Goal: Task Accomplishment & Management: Complete application form

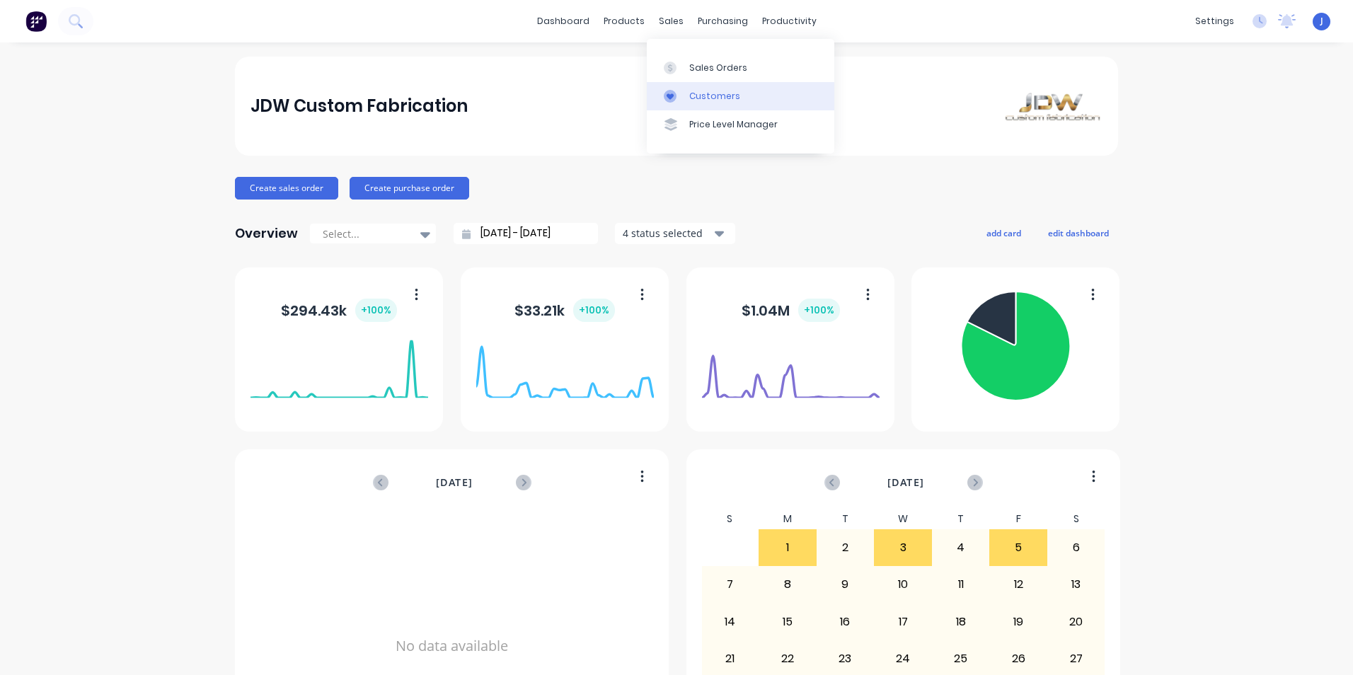
click at [705, 91] on div "Customers" at bounding box center [714, 96] width 51 height 13
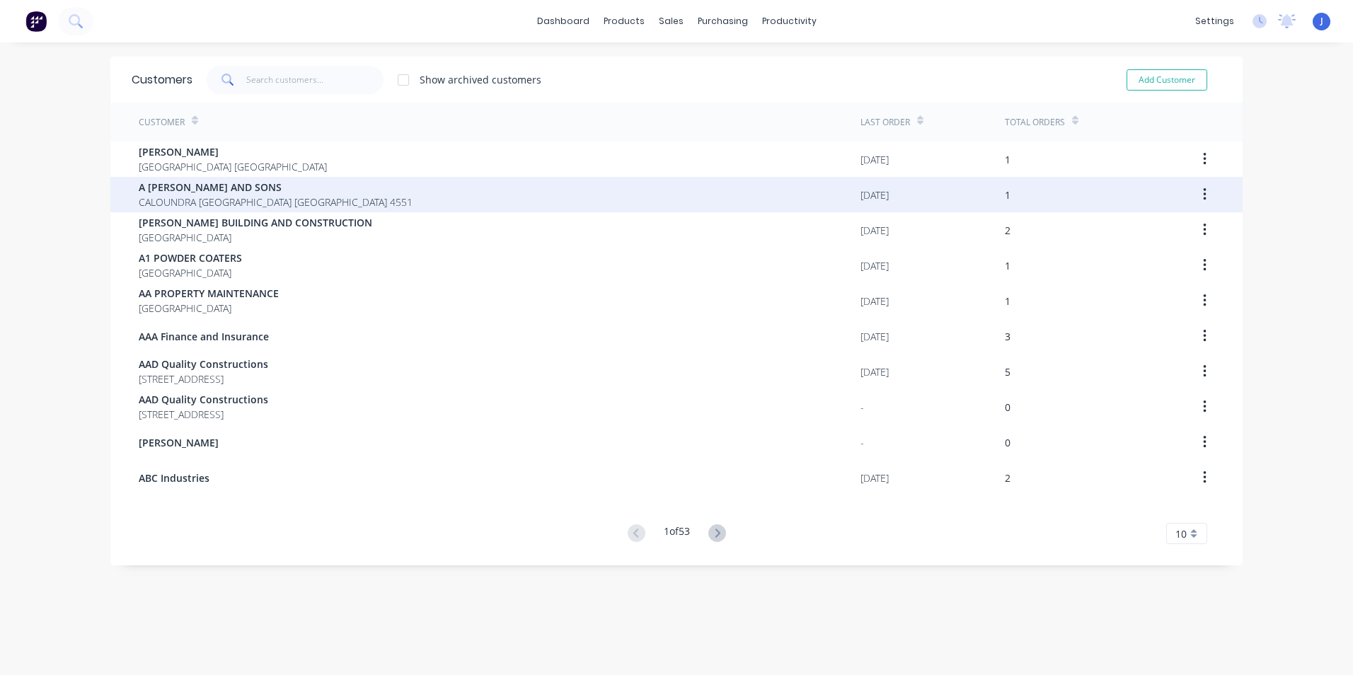
click at [224, 184] on span "A ROLLEY AND SONS" at bounding box center [276, 187] width 274 height 15
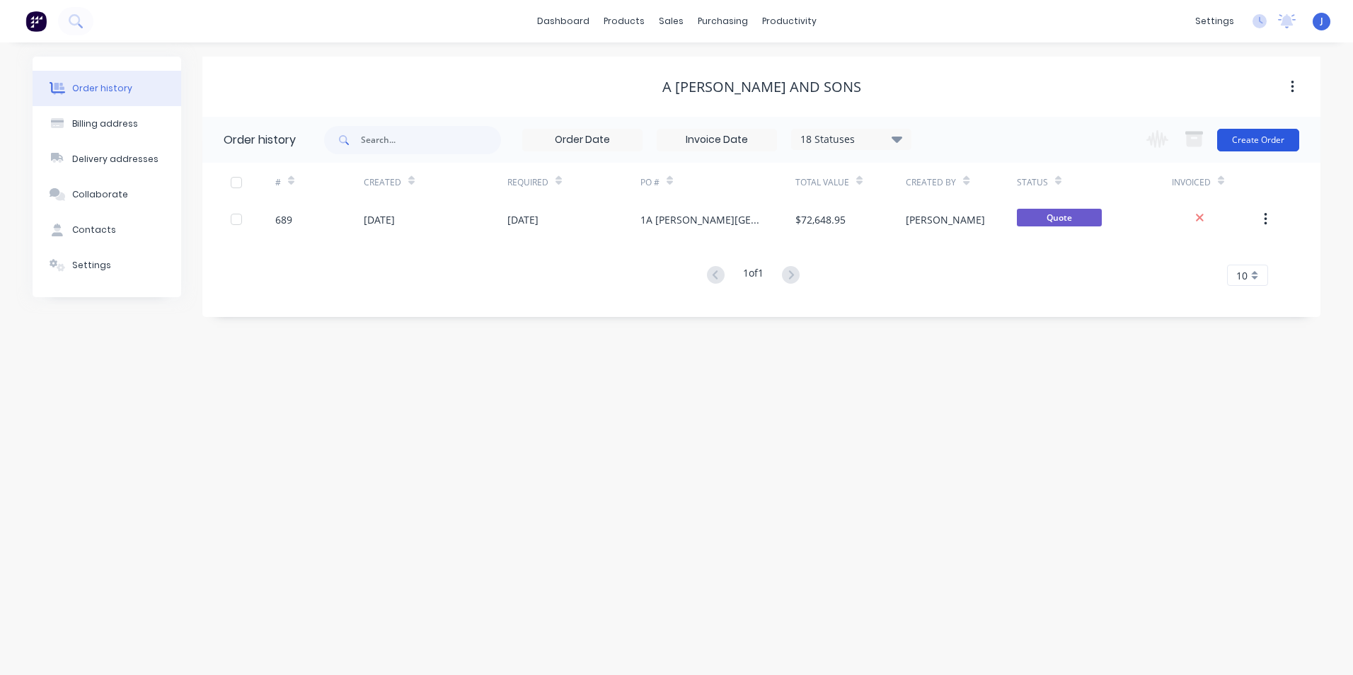
click at [1245, 142] on button "Create Order" at bounding box center [1258, 140] width 82 height 23
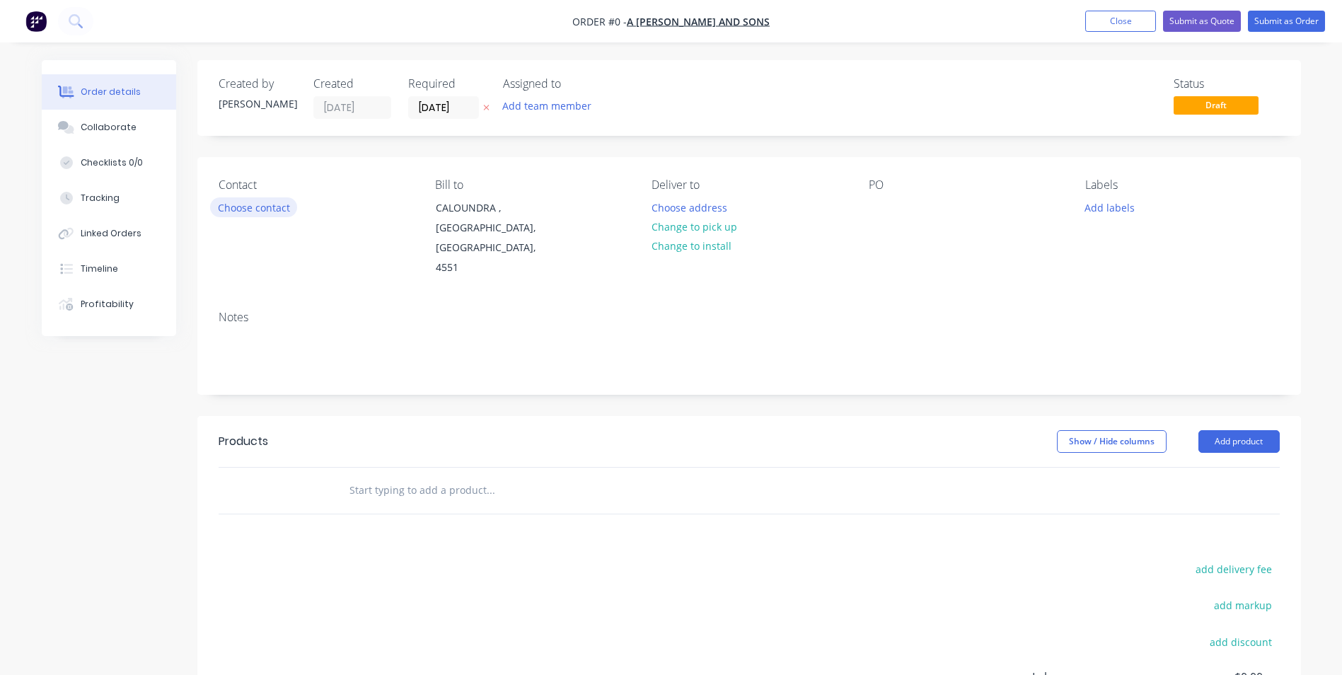
click at [256, 204] on button "Choose contact" at bounding box center [253, 206] width 87 height 19
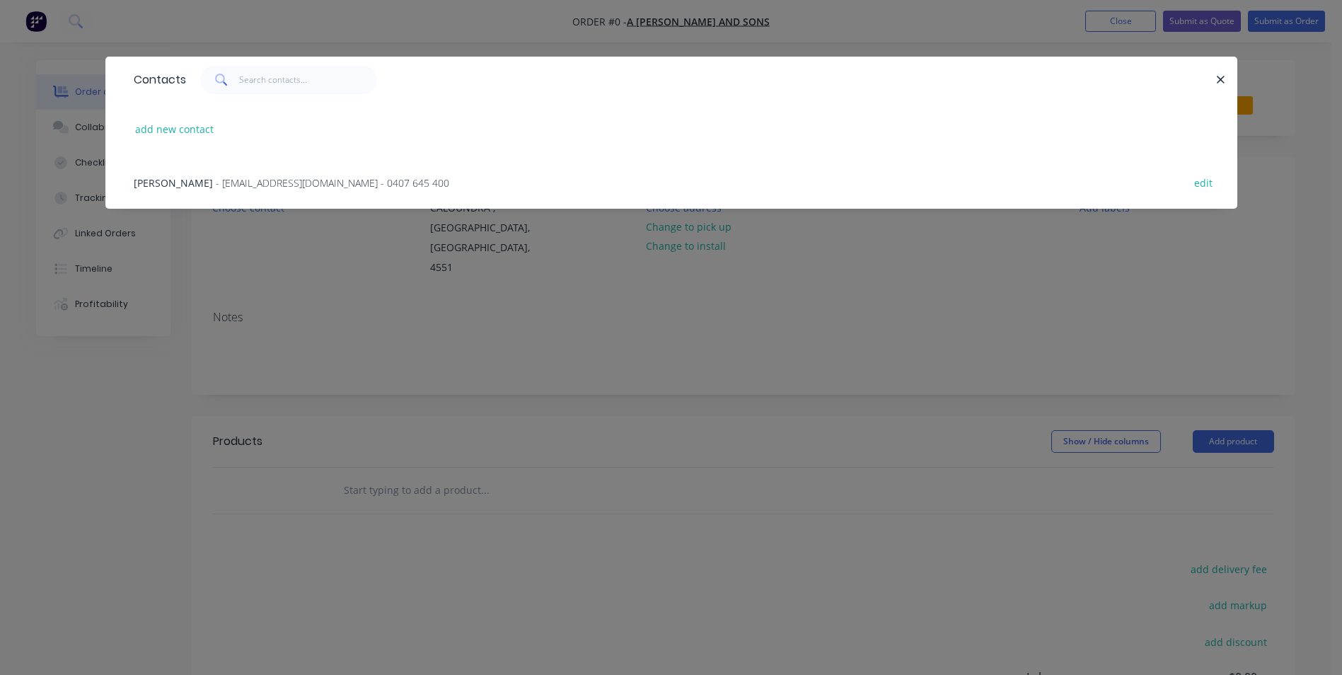
click at [216, 183] on span "- admin@arolleyandsons.com.au - 0407 645 400" at bounding box center [333, 182] width 234 height 13
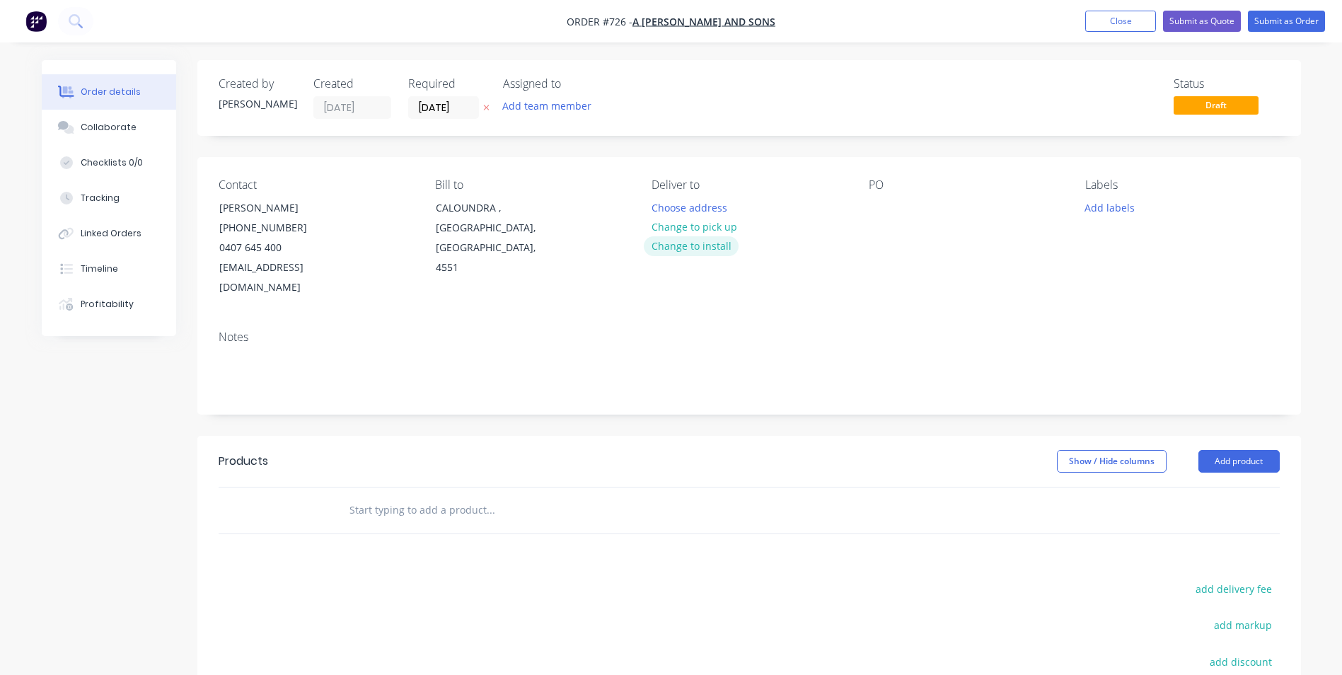
click at [685, 248] on button "Change to install" at bounding box center [691, 245] width 95 height 19
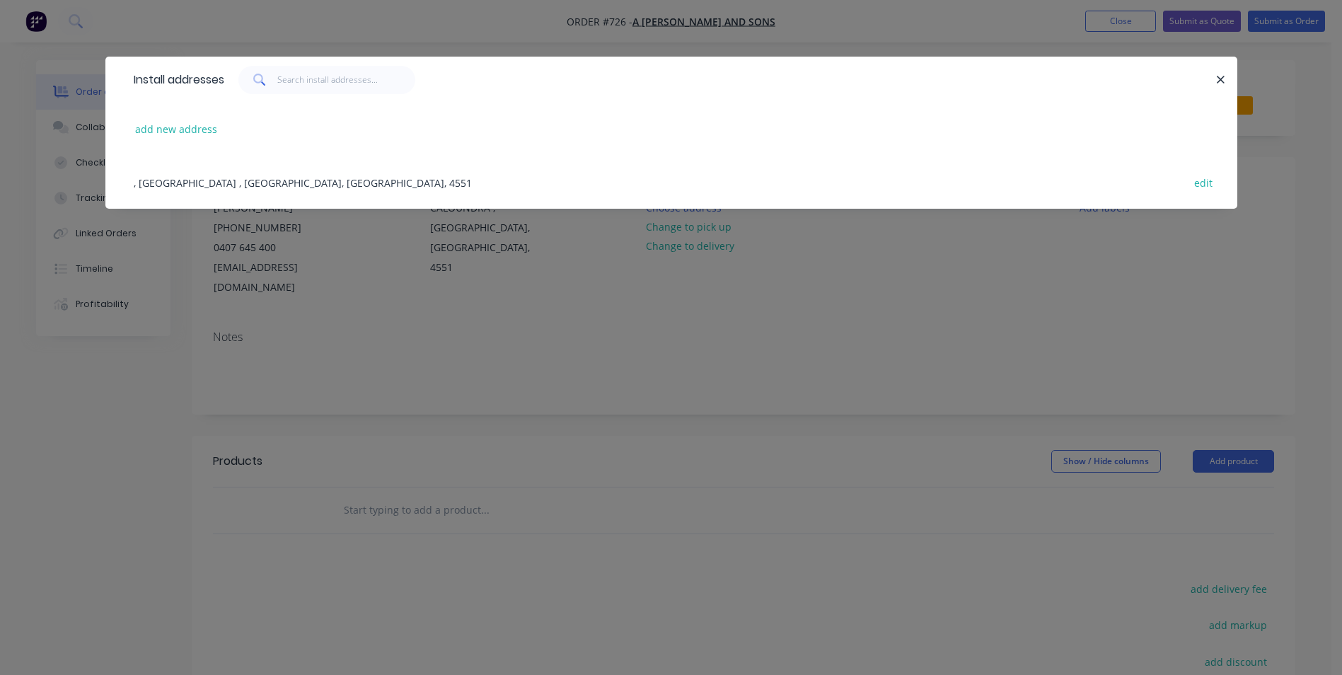
click at [294, 183] on div ", CALOUNDRA , Queensland, Australia, 4551 edit" at bounding box center [672, 182] width 1090 height 53
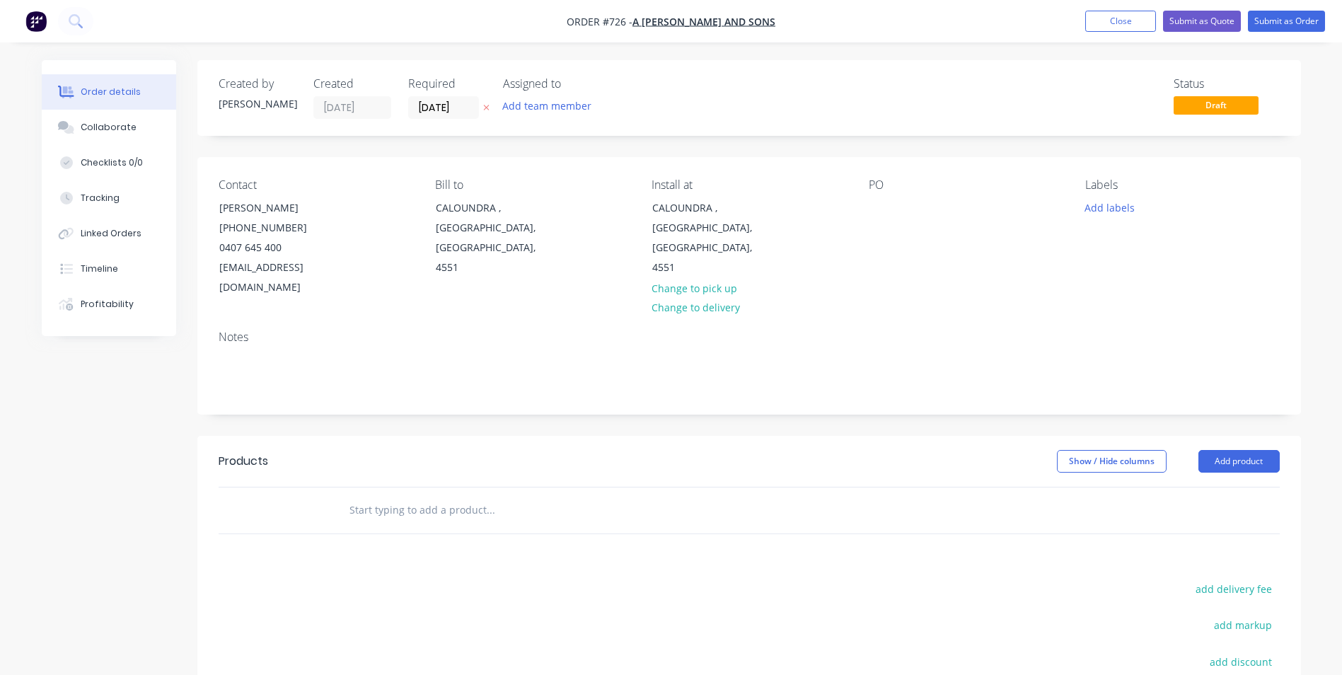
click at [382, 496] on input "text" at bounding box center [490, 510] width 283 height 28
click at [1235, 450] on button "Add product" at bounding box center [1239, 461] width 81 height 23
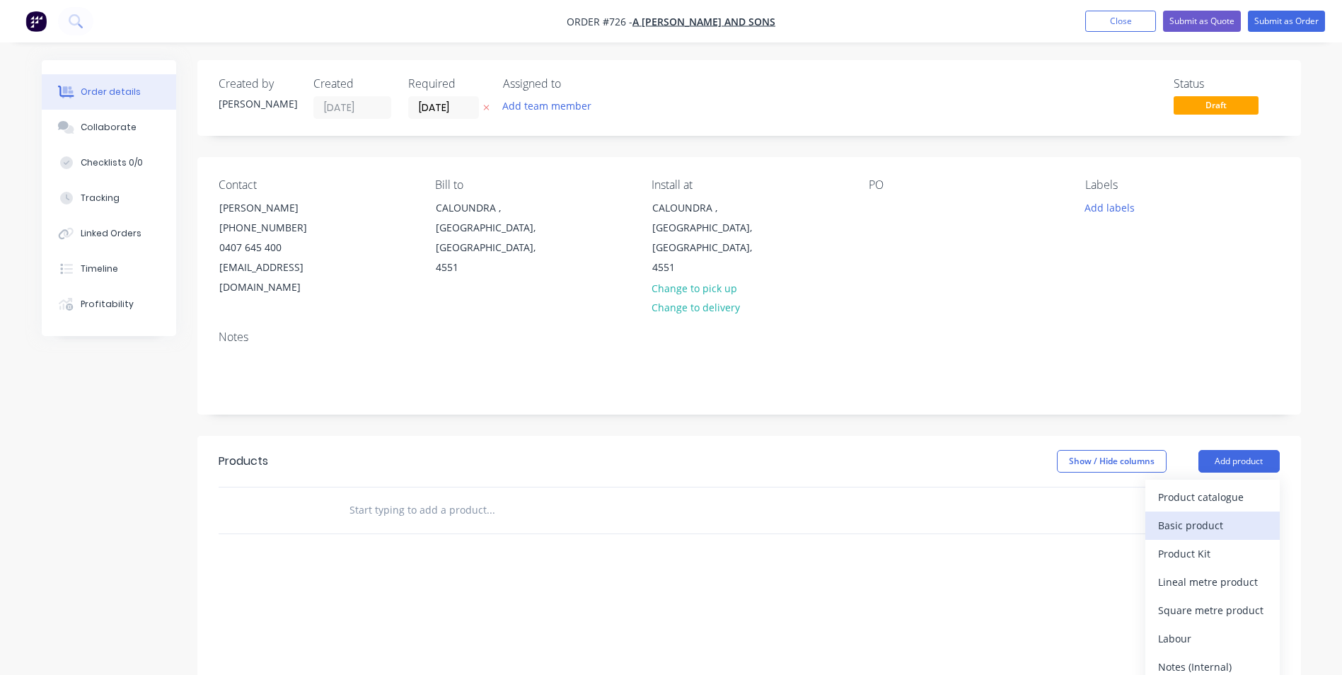
click at [1209, 515] on div "Basic product" at bounding box center [1212, 525] width 109 height 21
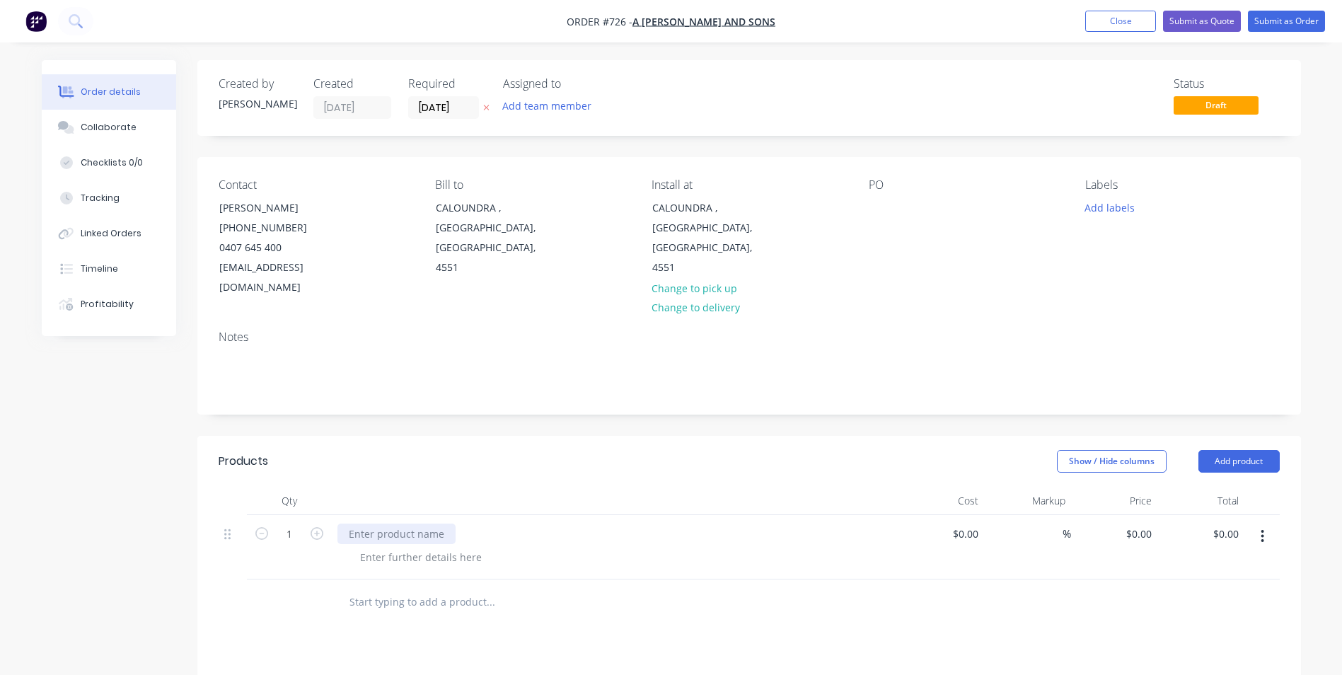
click at [393, 524] on div at bounding box center [397, 534] width 118 height 21
click at [384, 547] on div at bounding box center [421, 557] width 144 height 21
click at [1255, 450] on button "Add product" at bounding box center [1239, 461] width 81 height 23
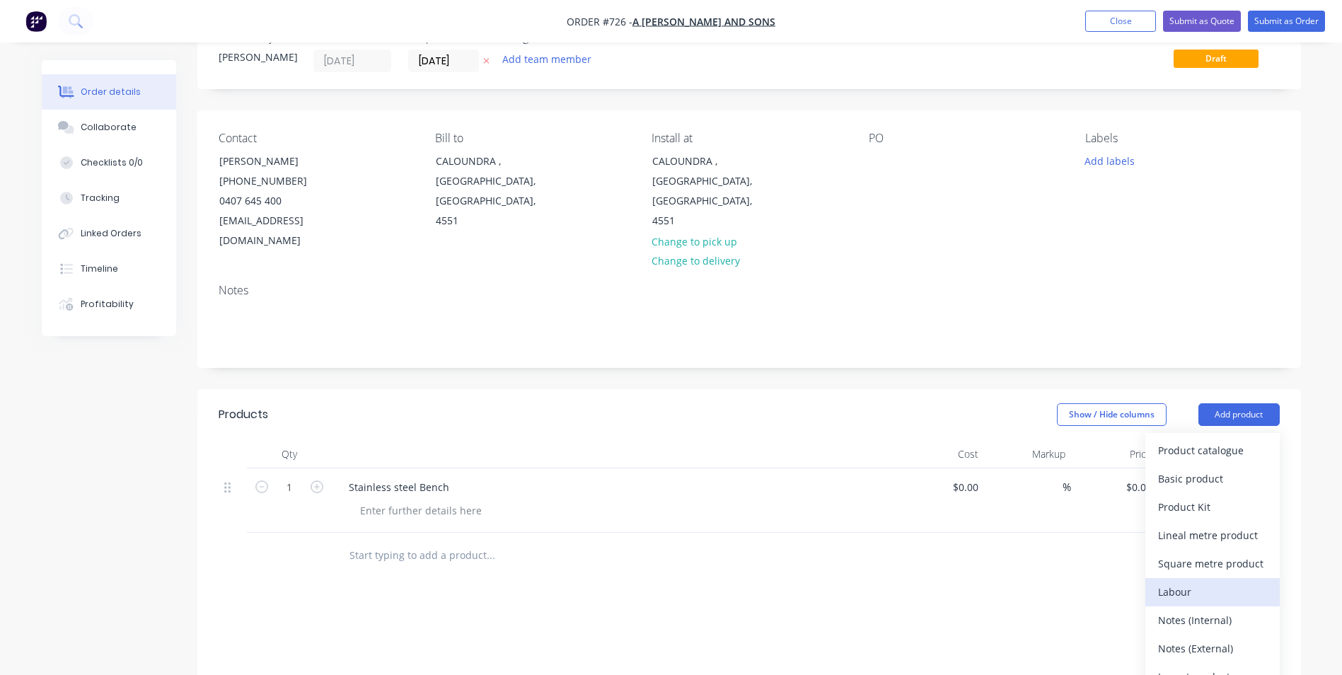
scroll to position [212, 0]
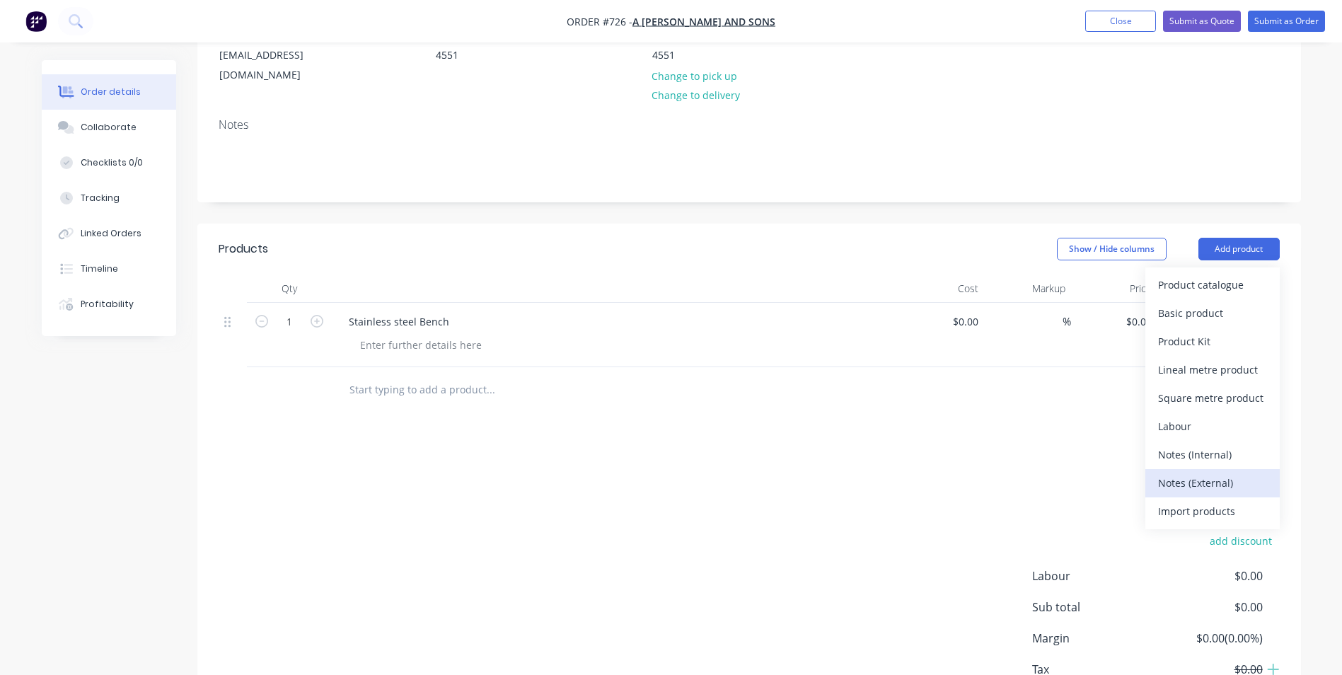
click at [1191, 473] on div "Notes (External)" at bounding box center [1212, 483] width 109 height 21
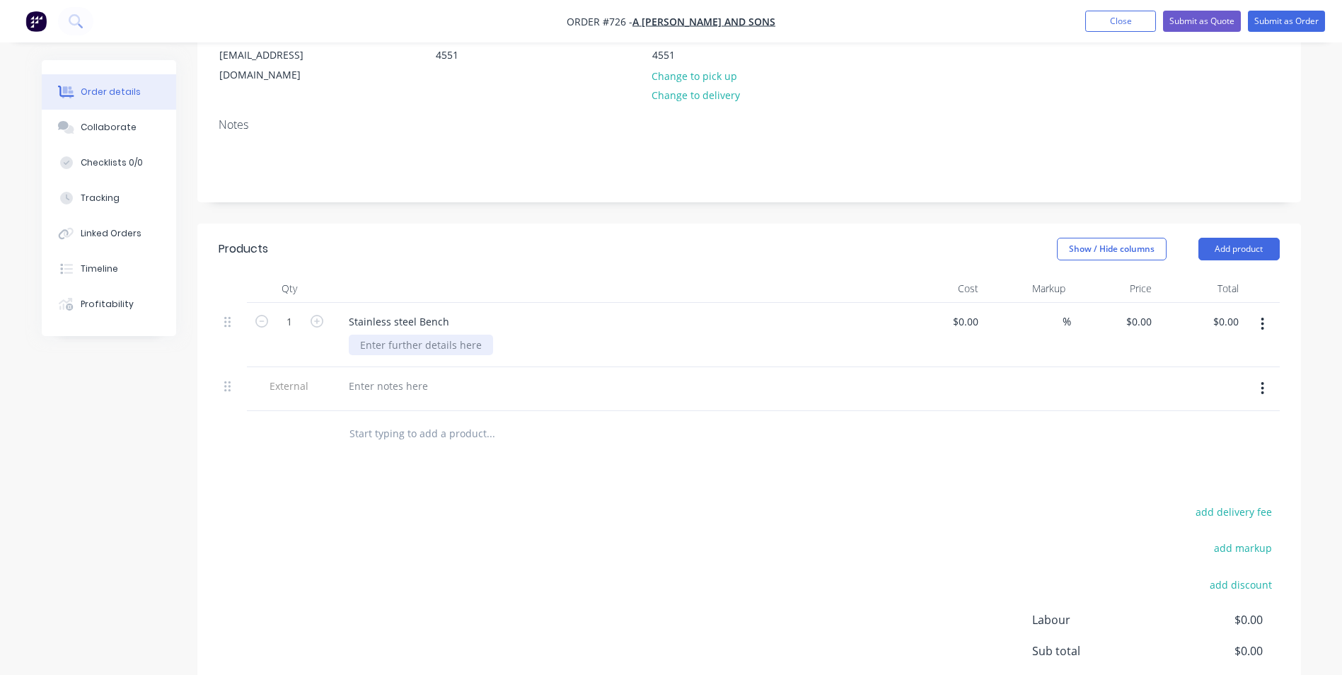
click at [412, 335] on div at bounding box center [421, 345] width 144 height 21
